Goal: Information Seeking & Learning: Learn about a topic

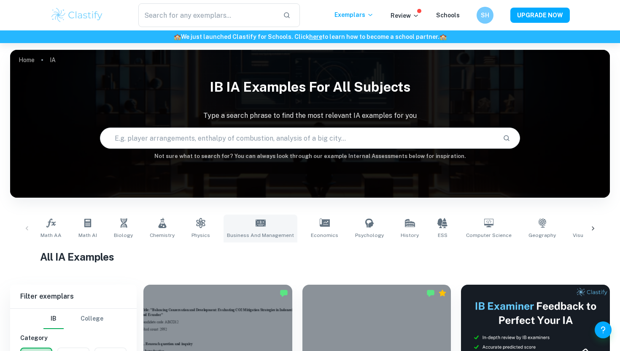
scroll to position [147, 0]
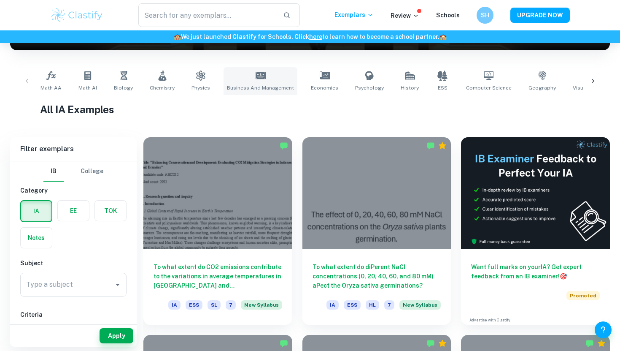
click at [256, 78] on icon at bounding box center [261, 75] width 10 height 7
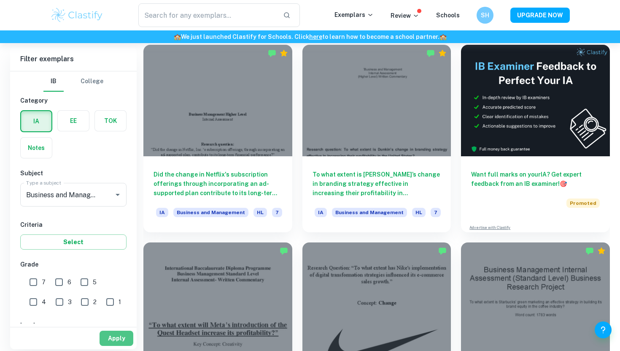
click at [120, 337] on button "Apply" at bounding box center [117, 337] width 34 height 15
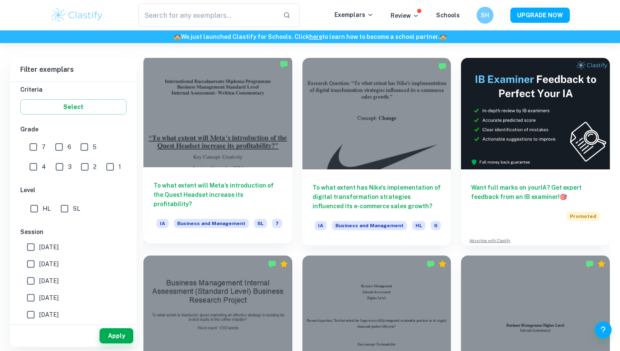
scroll to position [227, 0]
click at [227, 186] on h6 "To what extent will Meta’s introduction of the Quest Headset increase its profi…" at bounding box center [218, 194] width 129 height 28
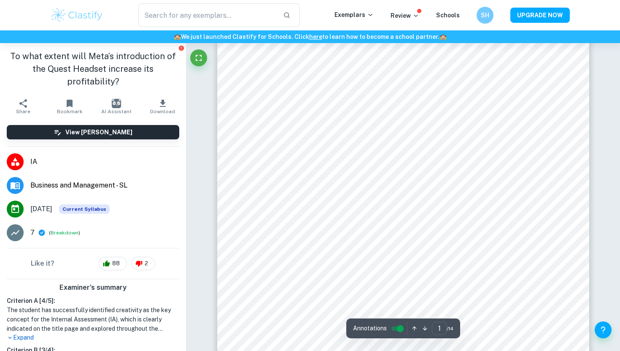
scroll to position [135, 0]
click at [199, 58] on icon "Fullscreen" at bounding box center [199, 58] width 10 height 10
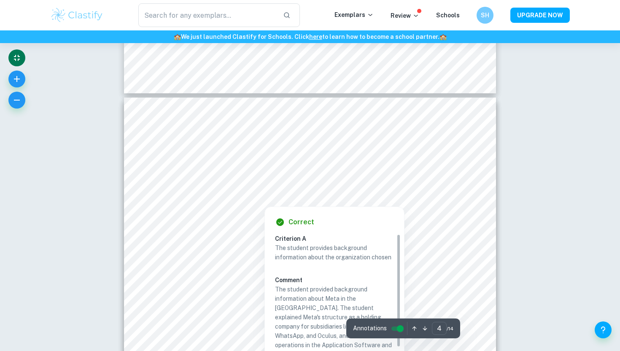
scroll to position [1638, 0]
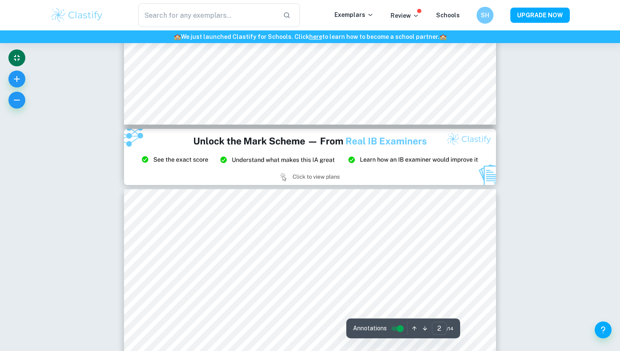
type input "3"
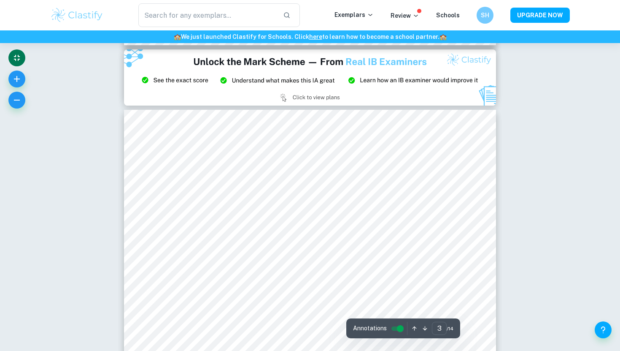
scroll to position [1130, 0]
